Goal: Book appointment/travel/reservation

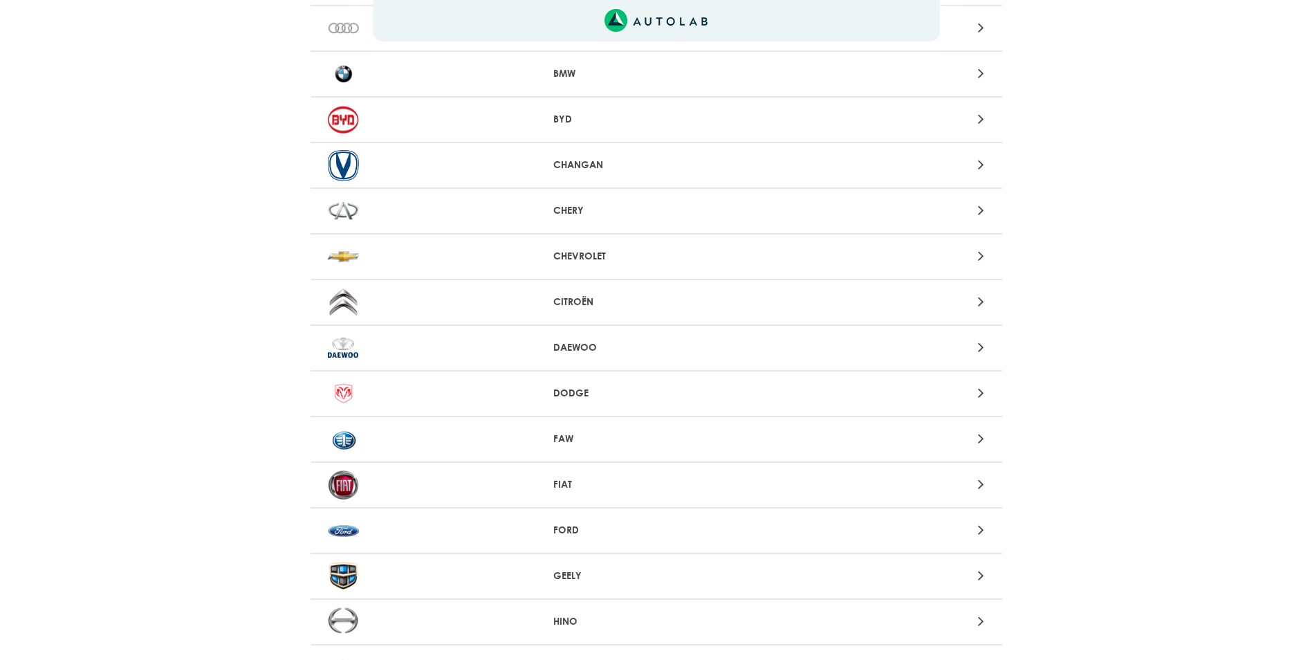
scroll to position [207, 0]
click at [979, 257] on div "Aquí, puedes modificar la ciudad. OK .aex,.bex{fill:none!important;stroke:#50c4…" at bounding box center [656, 123] width 1312 height 660
click at [969, 259] on div at bounding box center [882, 255] width 226 height 19
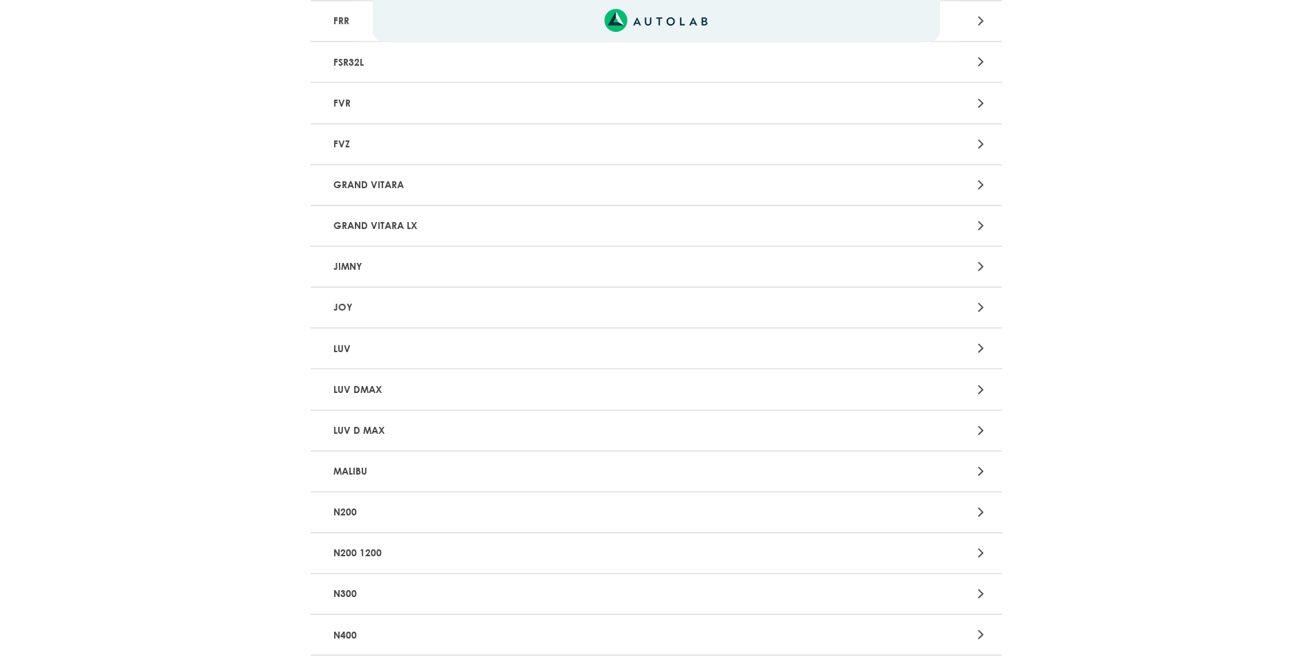
scroll to position [1798, 0]
click at [968, 296] on div at bounding box center [882, 304] width 226 height 19
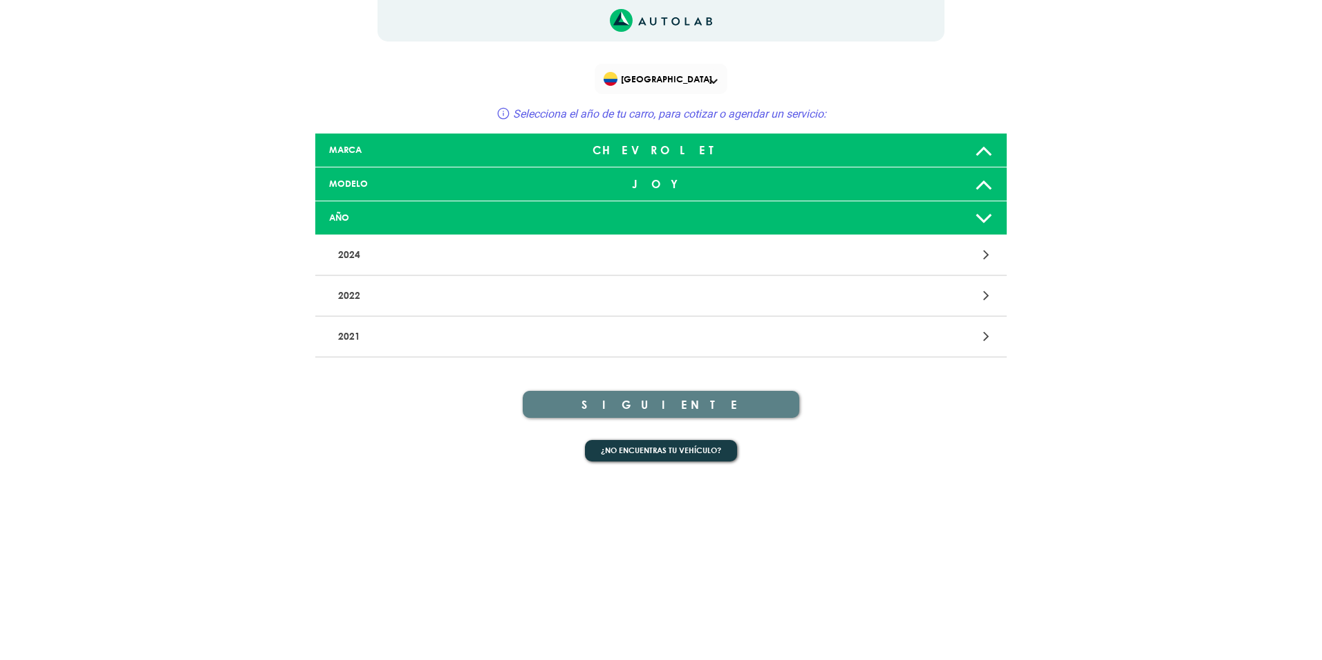
click at [983, 214] on icon at bounding box center [984, 218] width 18 height 28
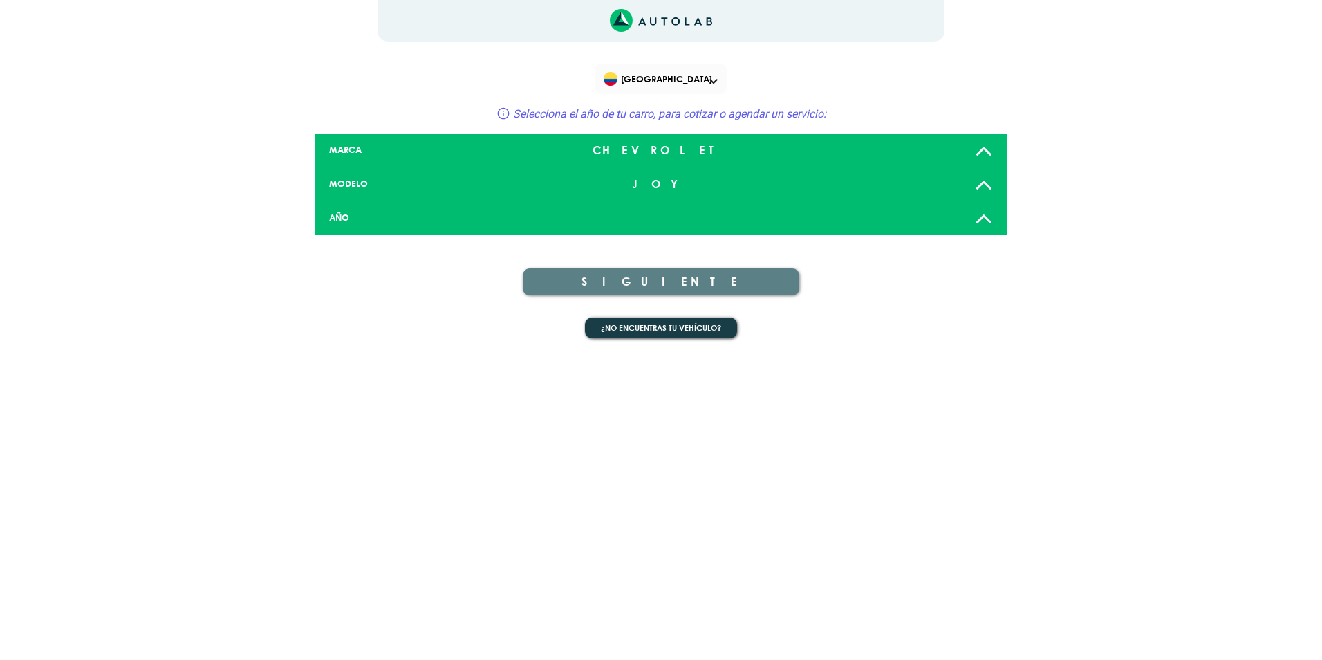
click at [983, 214] on icon at bounding box center [984, 218] width 18 height 28
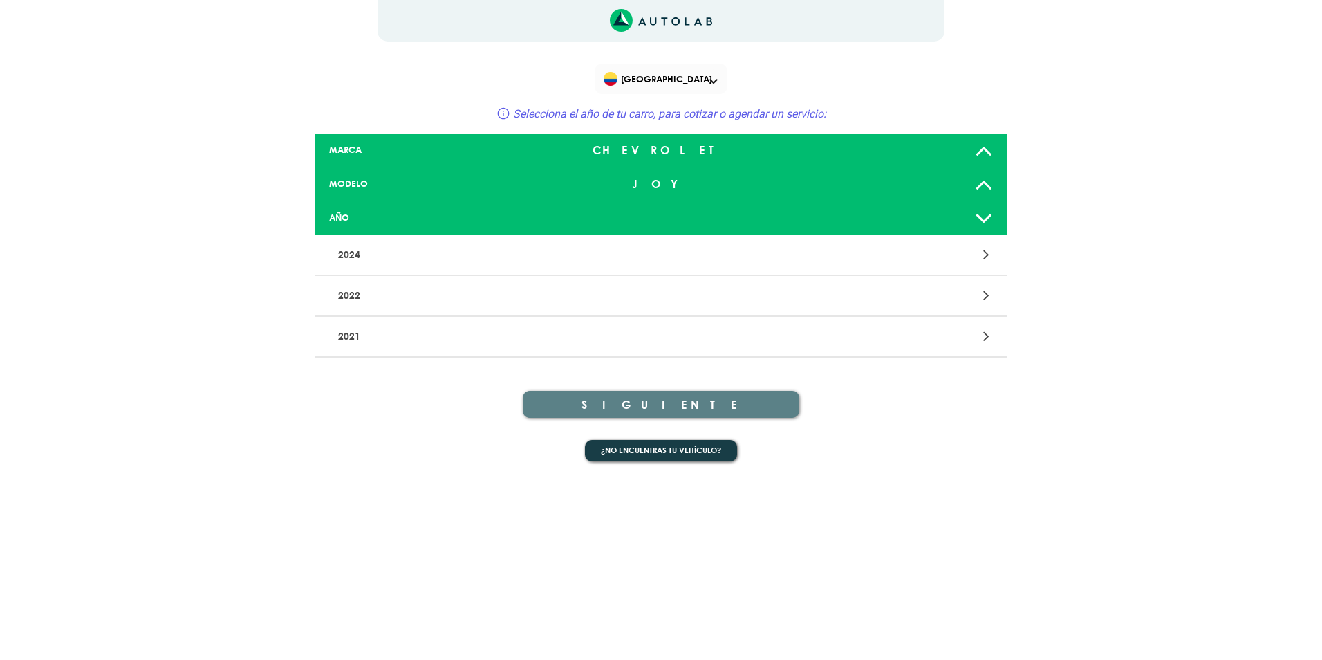
click at [398, 295] on p "2022" at bounding box center [548, 296] width 431 height 26
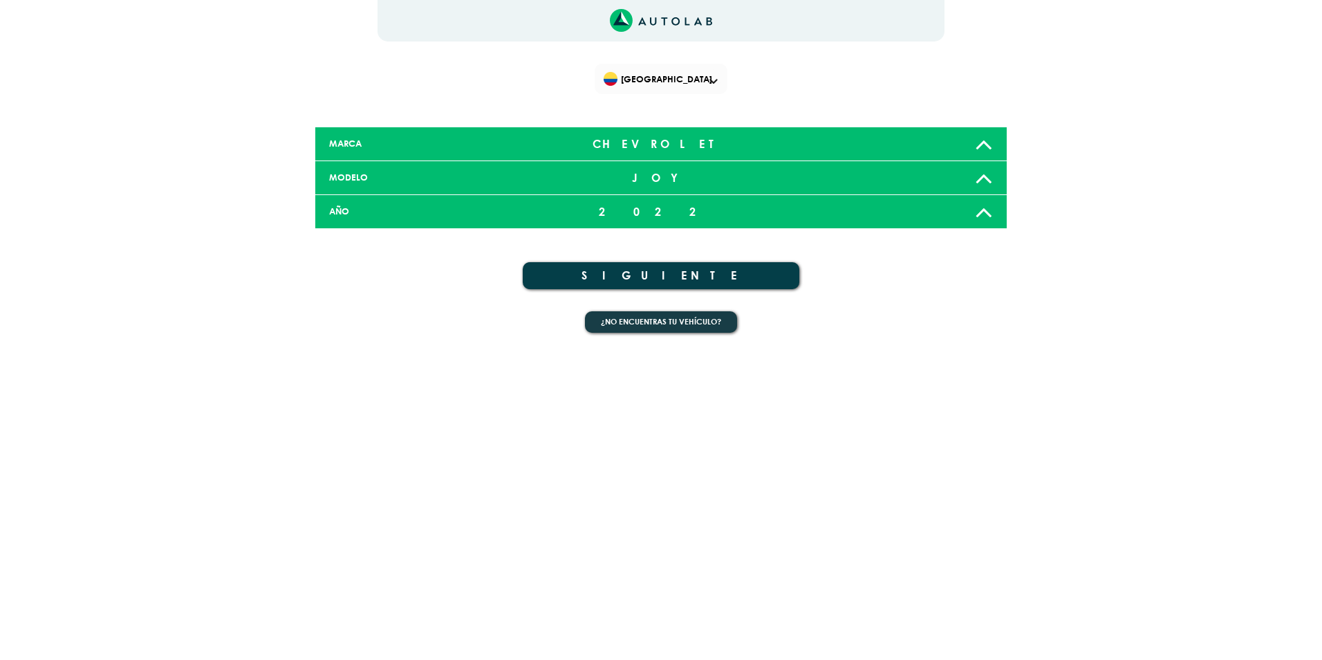
click at [656, 270] on button "SIGUIENTE" at bounding box center [661, 275] width 277 height 27
